Goal: Task Accomplishment & Management: Manage account settings

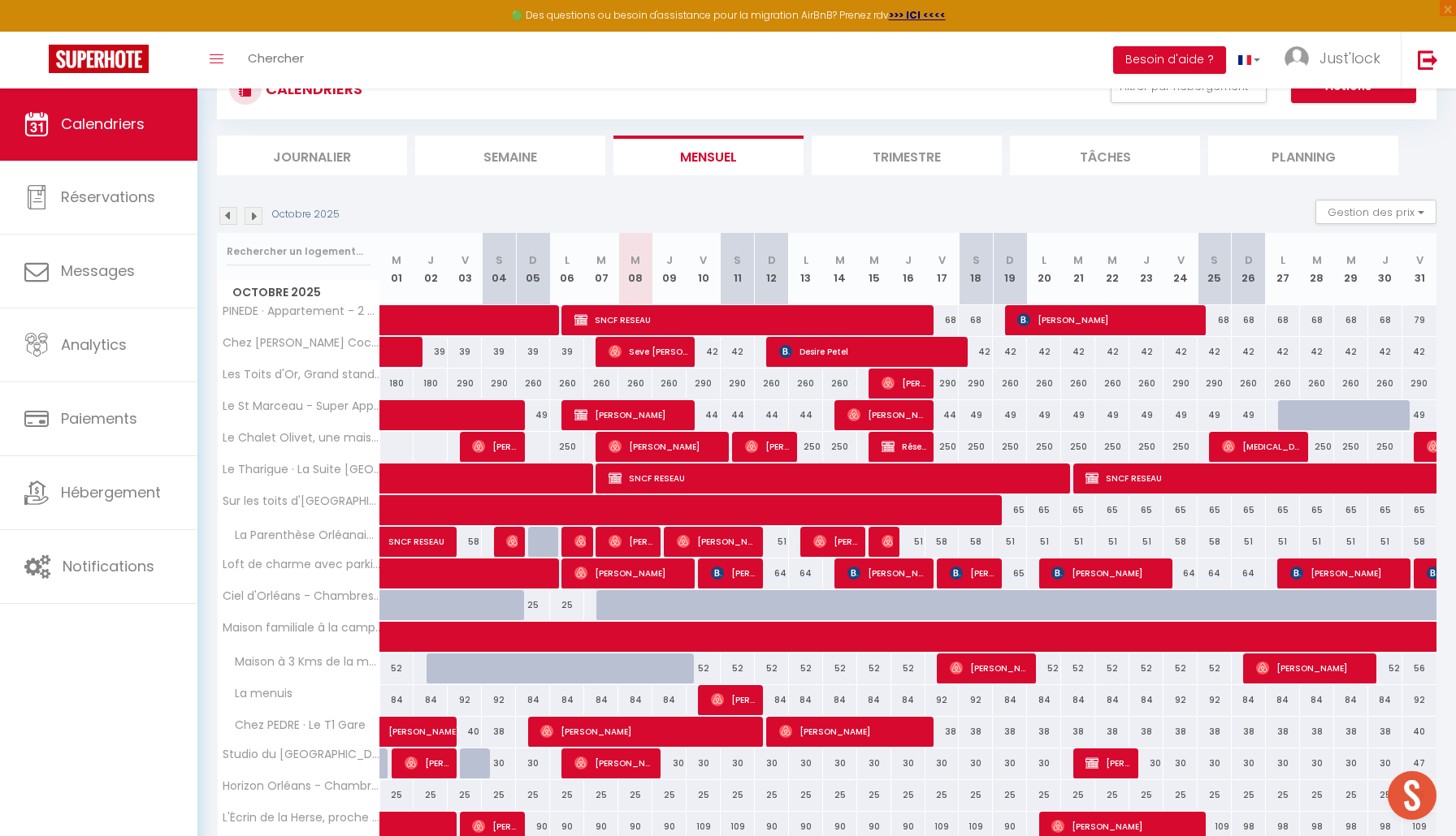
scroll to position [135, 0]
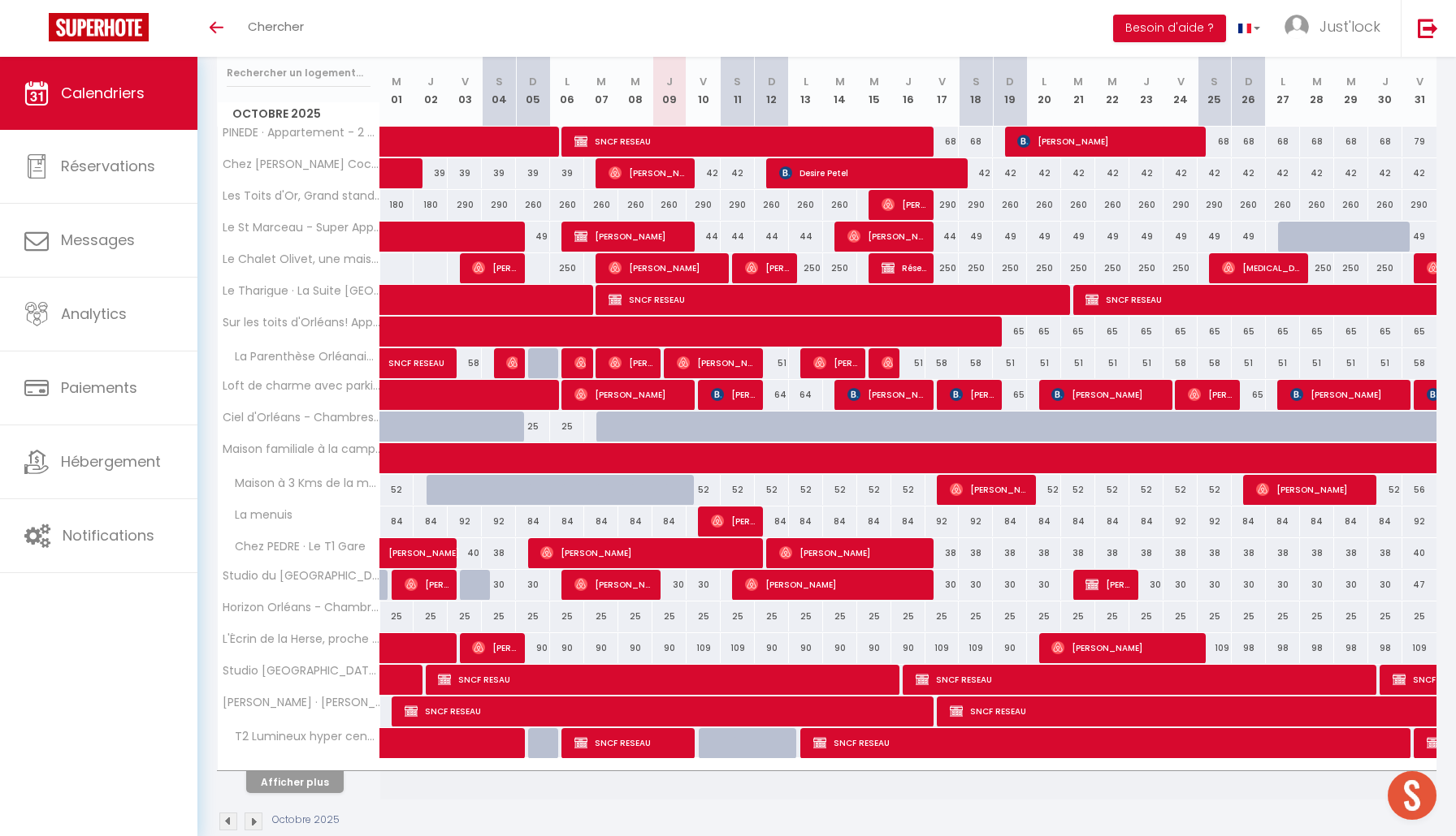
scroll to position [214, 0]
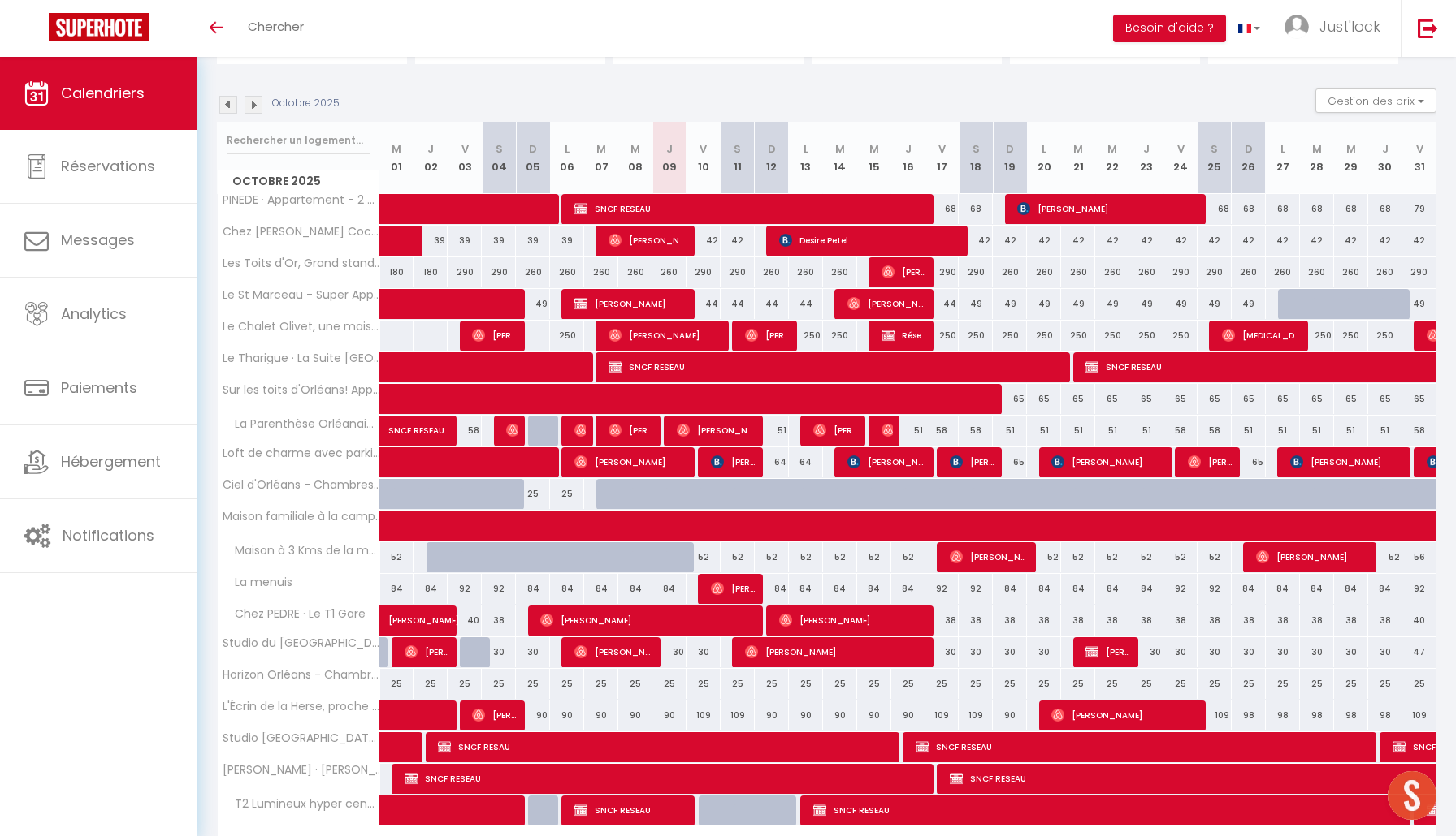
click at [634, 648] on span "[PERSON_NAME]" at bounding box center [613, 652] width 79 height 31
select select "OK"
select select "0"
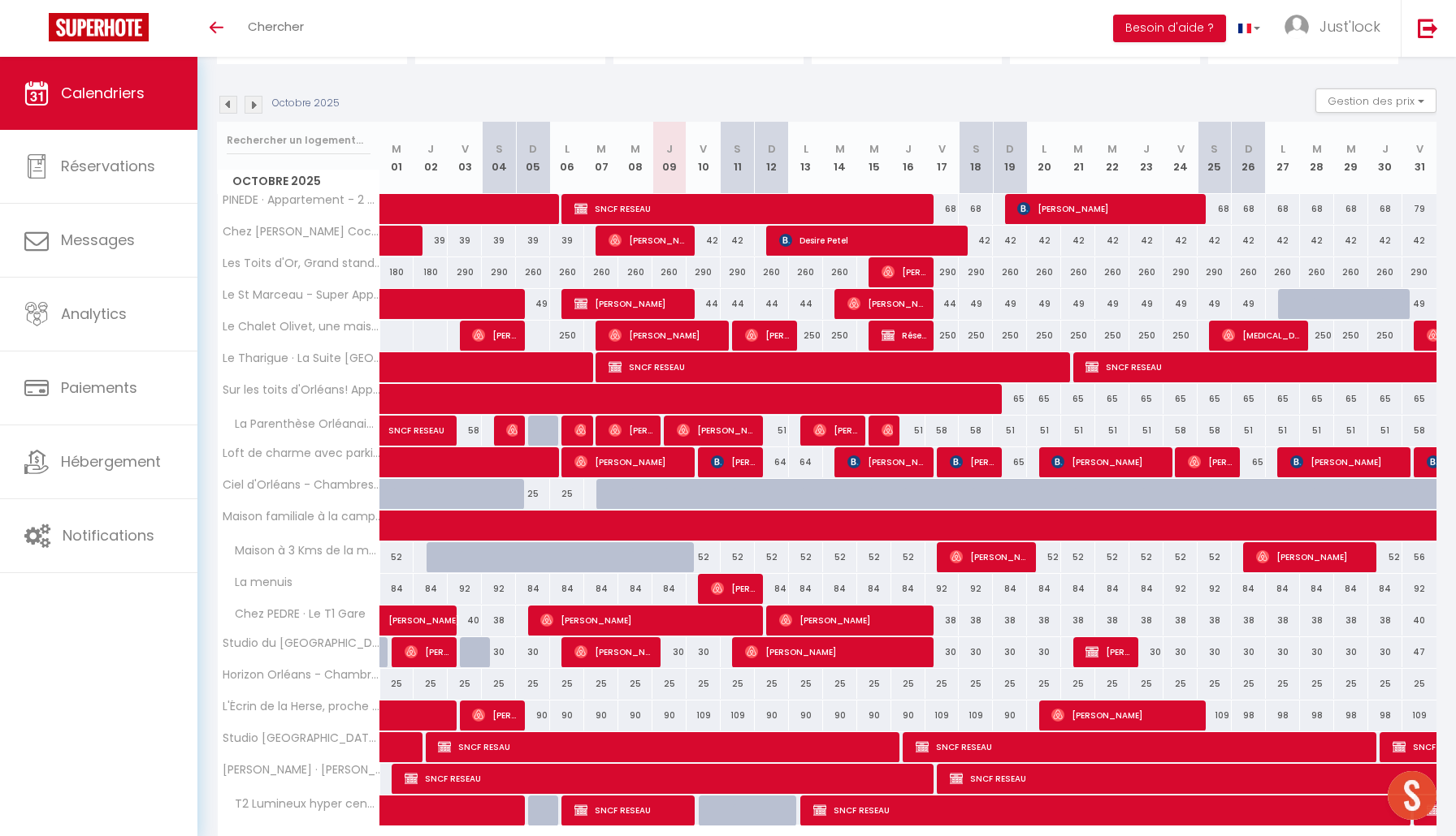
select select "1"
select select
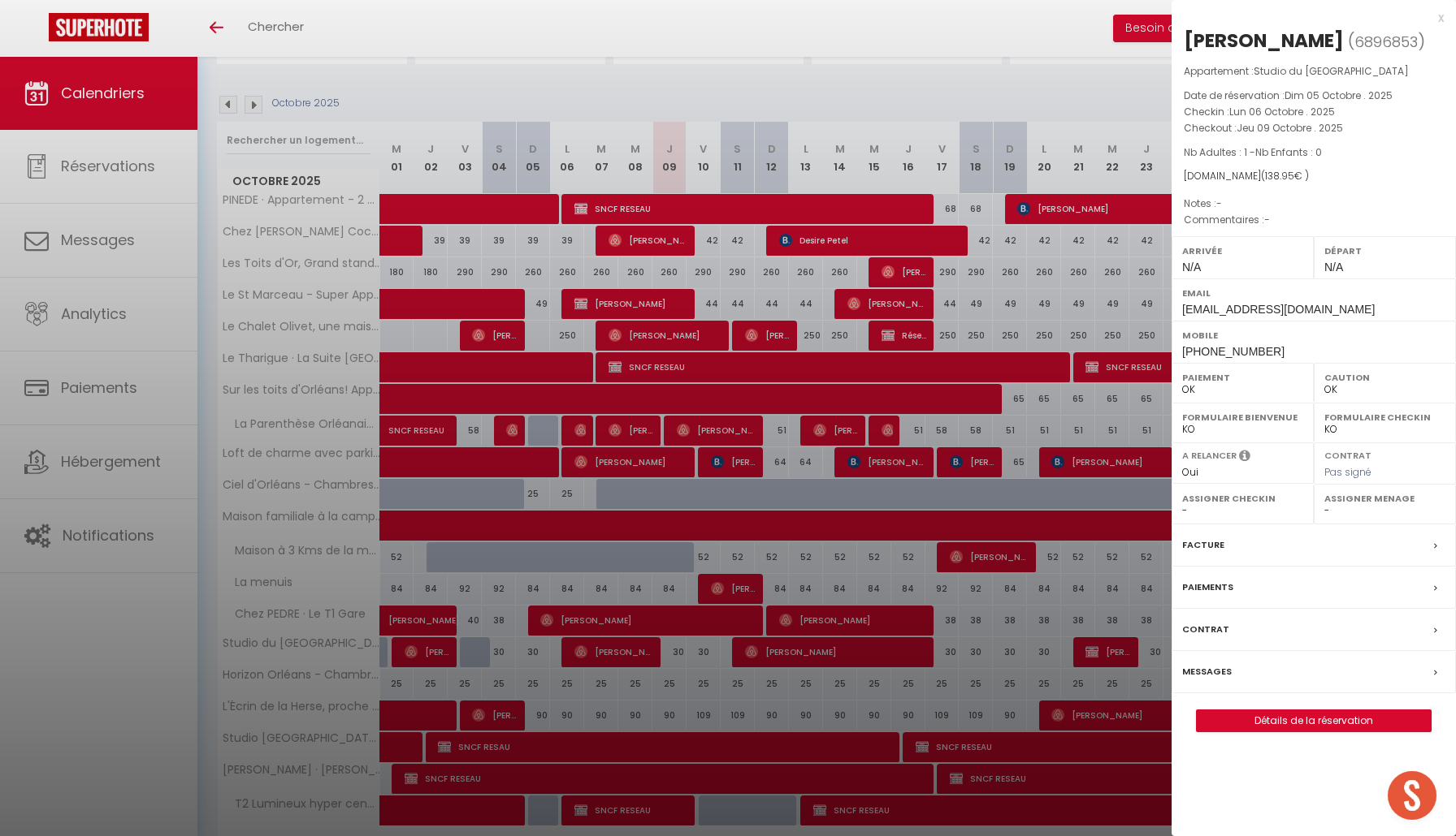
select select "33203"
select select "50455"
click at [1262, 710] on link "Détails de la réservation" at bounding box center [1313, 721] width 234 height 21
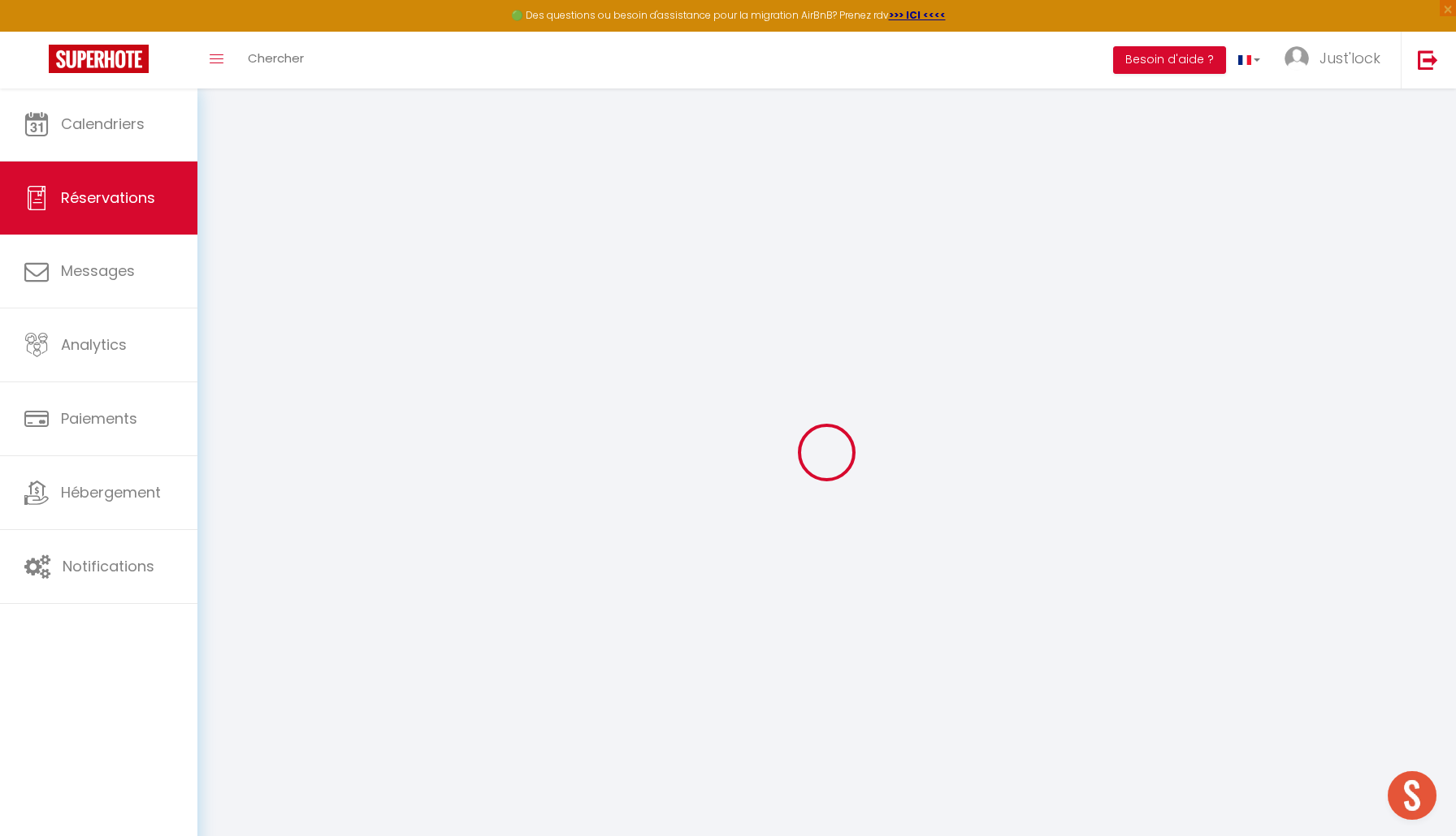
select select
checkbox input "false"
select select
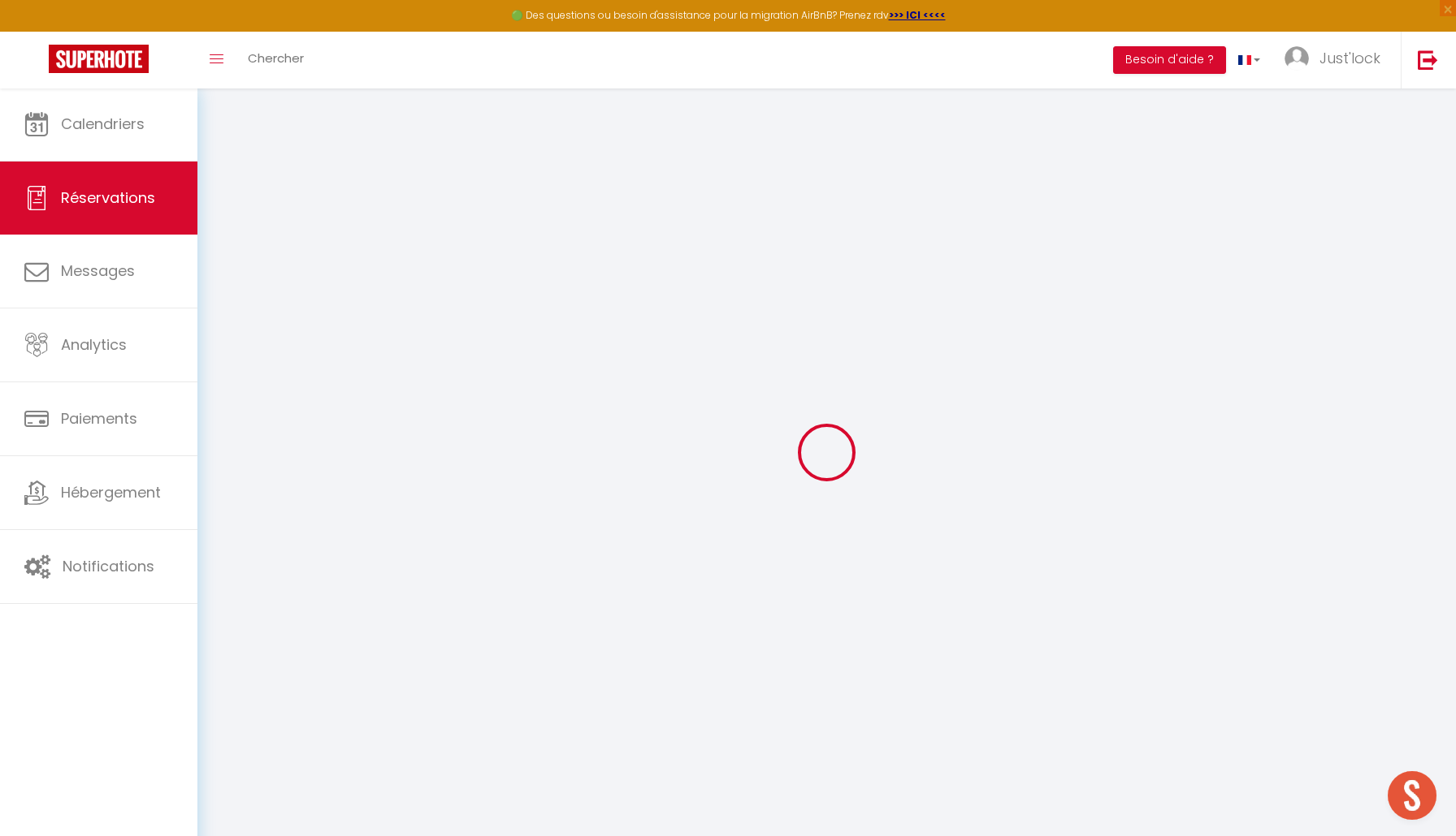
select select
checkbox input "false"
select select
type input "35"
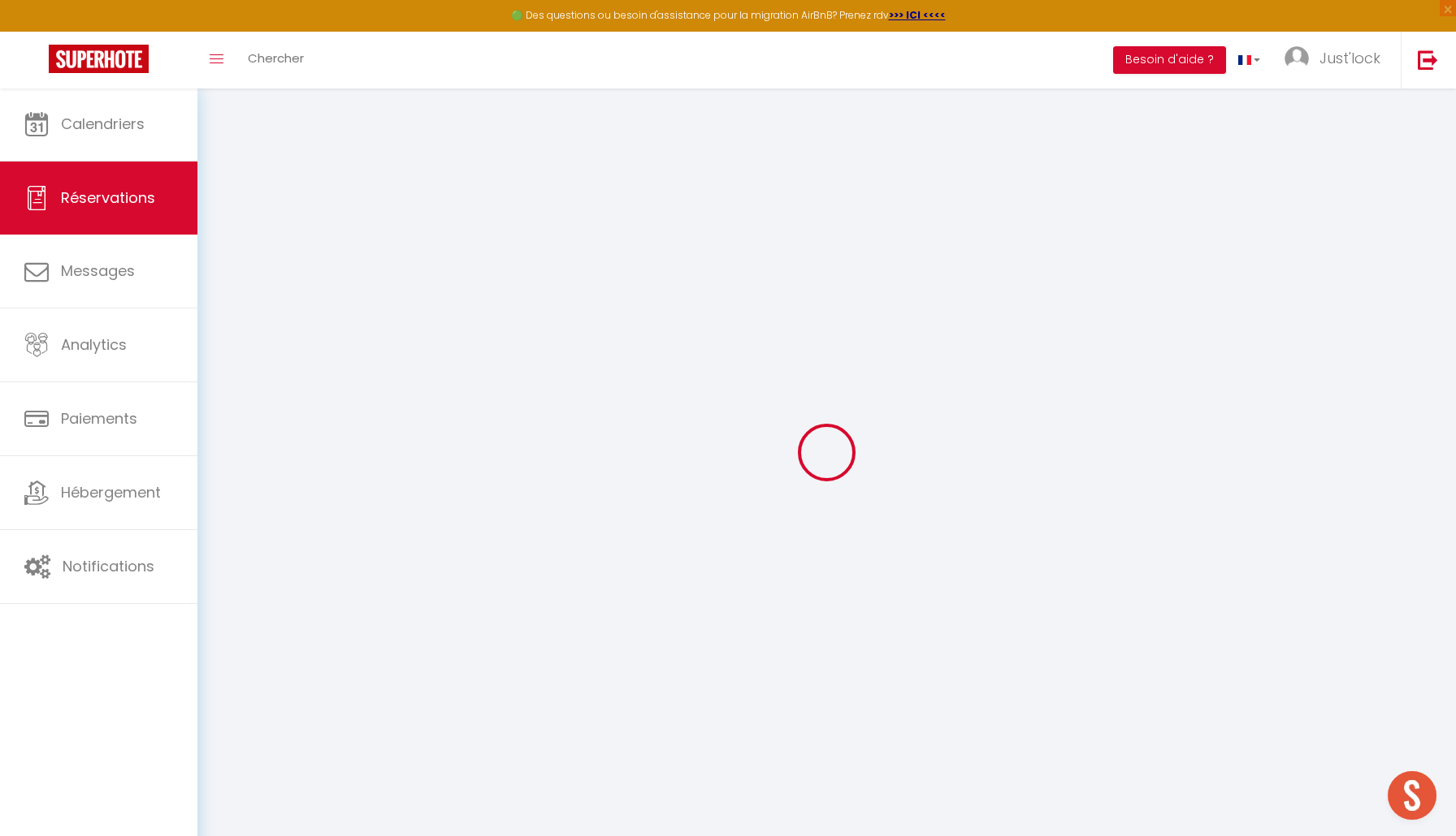
type input "4.95"
select select
checkbox input "false"
select select
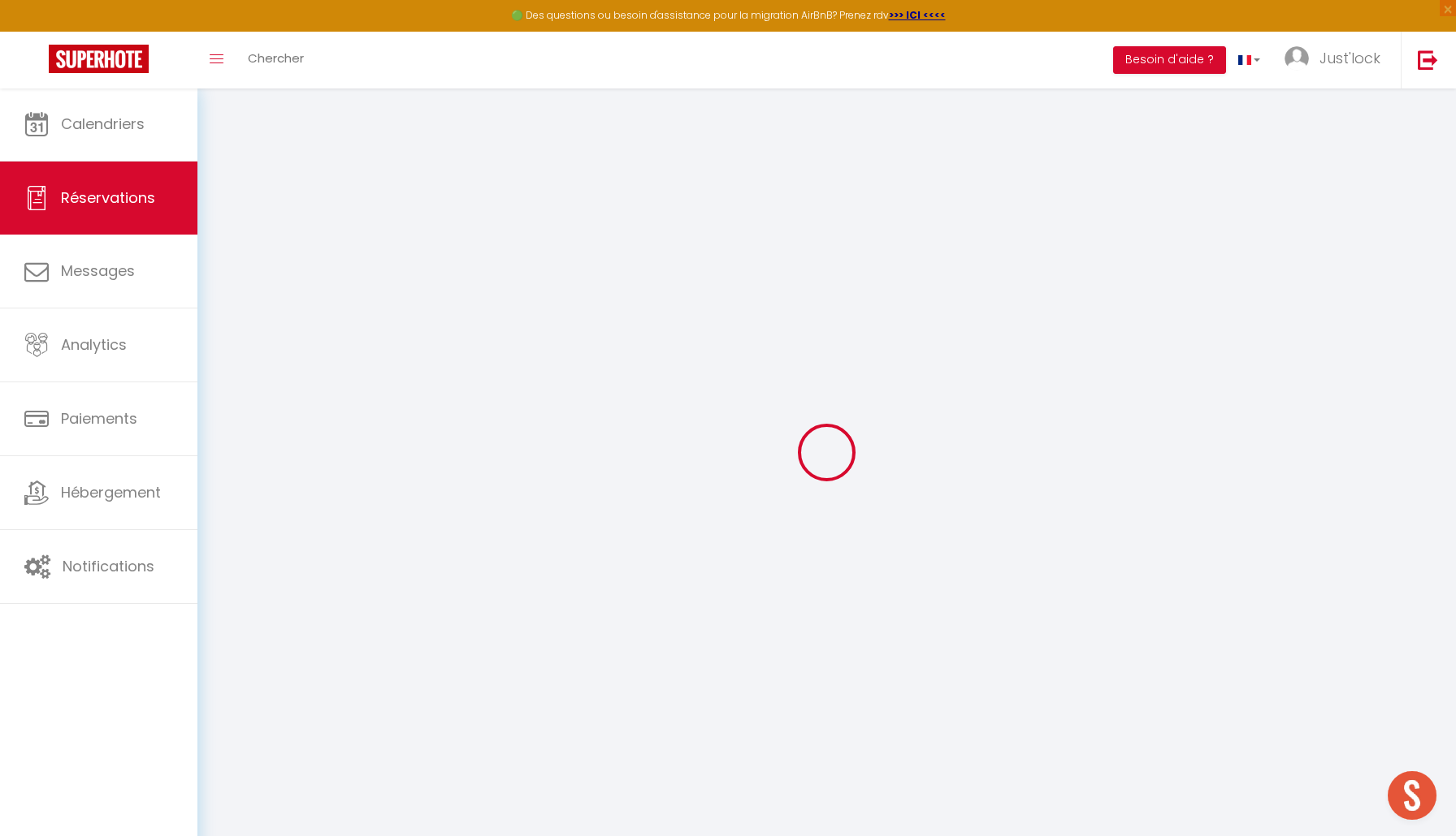
checkbox input "false"
select select
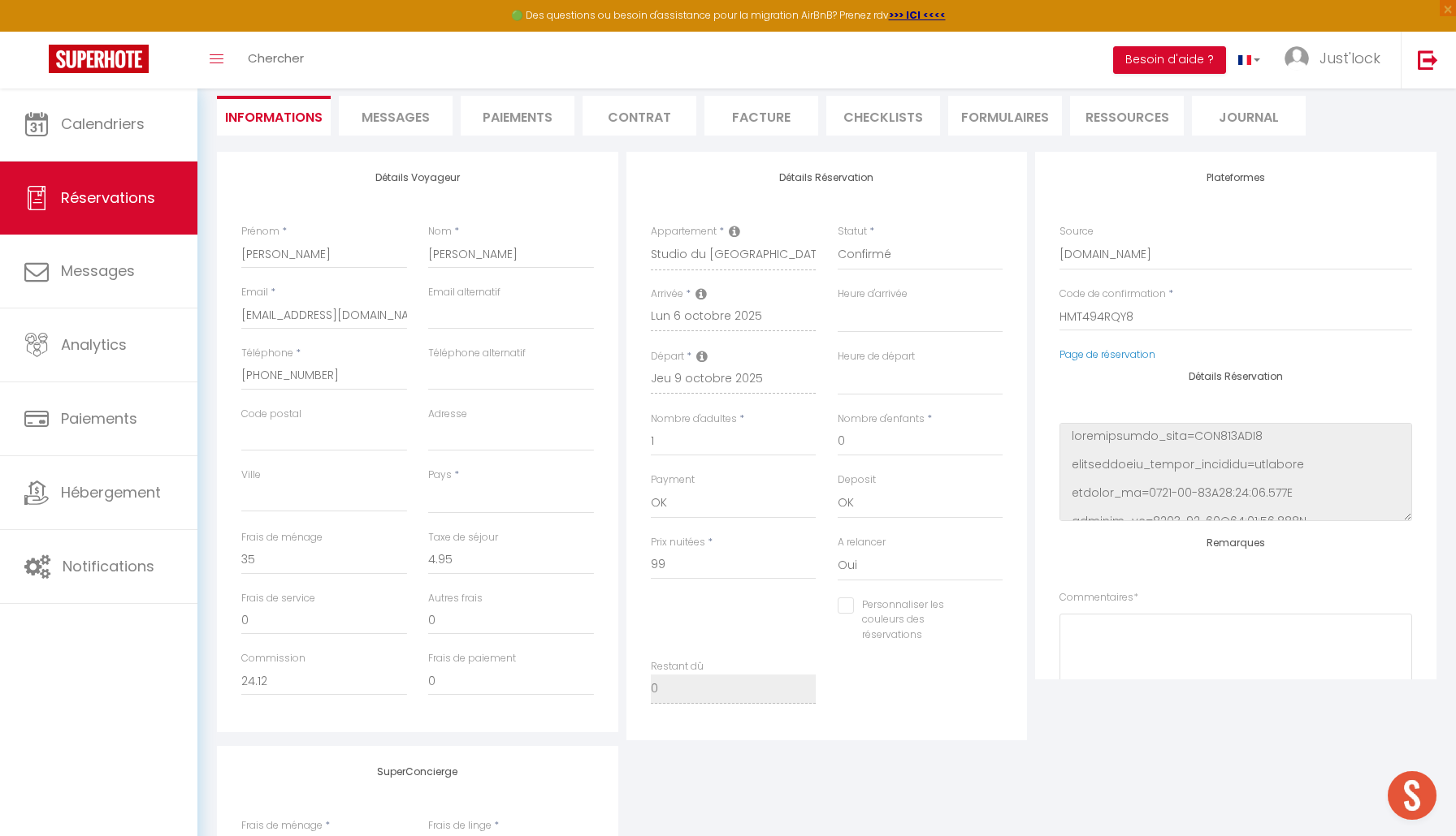
scroll to position [218, 0]
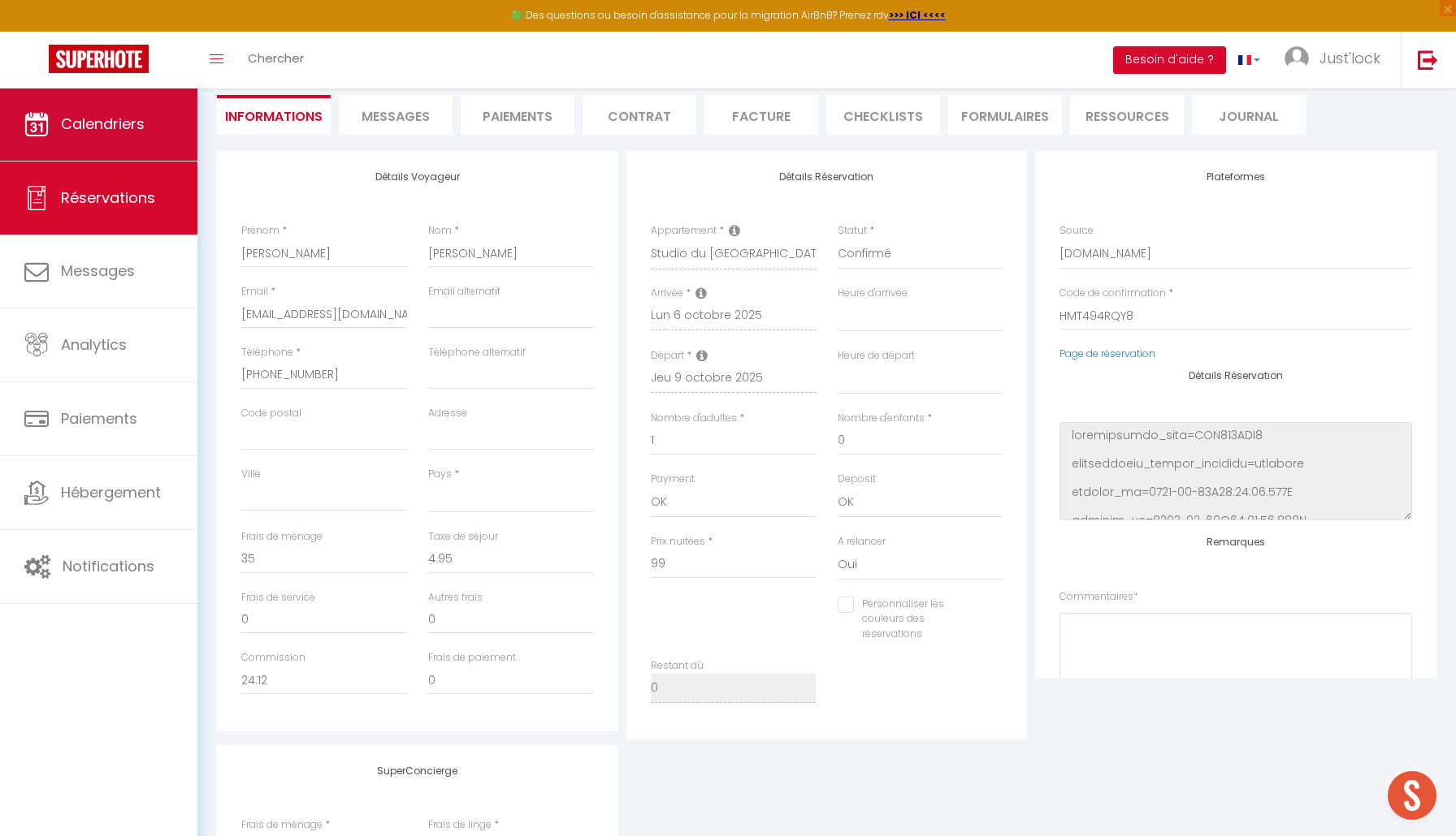
click at [143, 142] on link "Calendriers" at bounding box center [98, 124] width 198 height 73
